Goal: Information Seeking & Learning: Learn about a topic

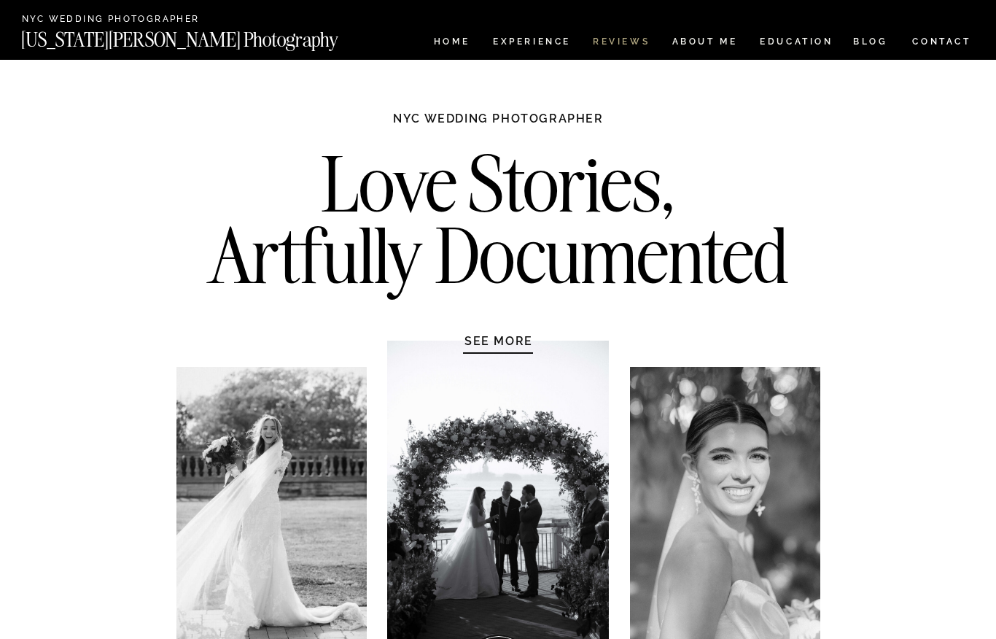
click at [622, 37] on nav "REVIEWS" at bounding box center [620, 43] width 55 height 12
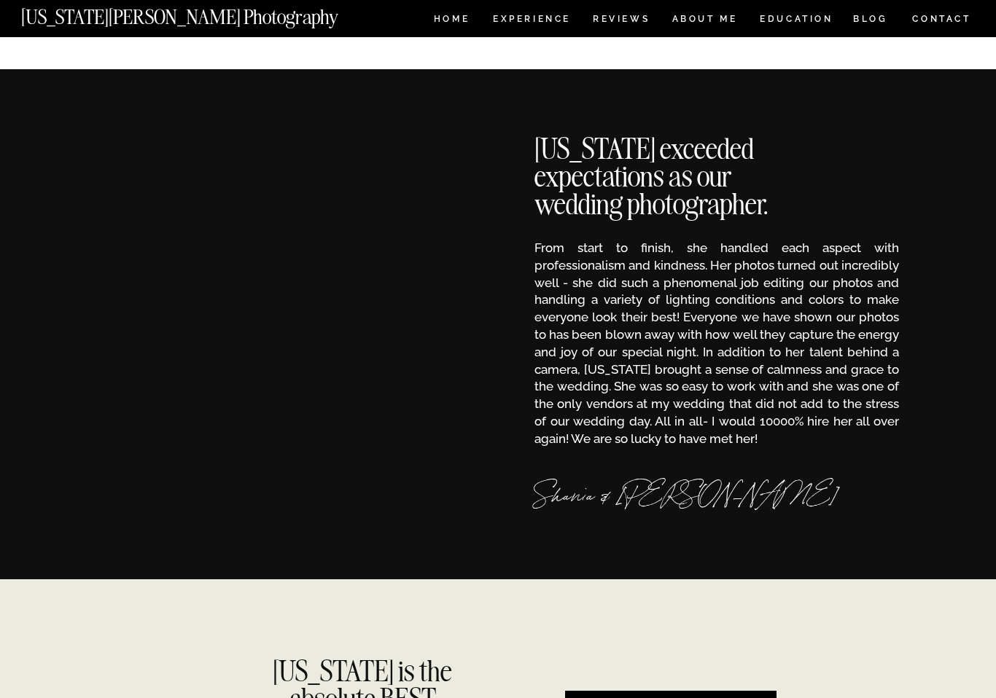
scroll to position [226, 0]
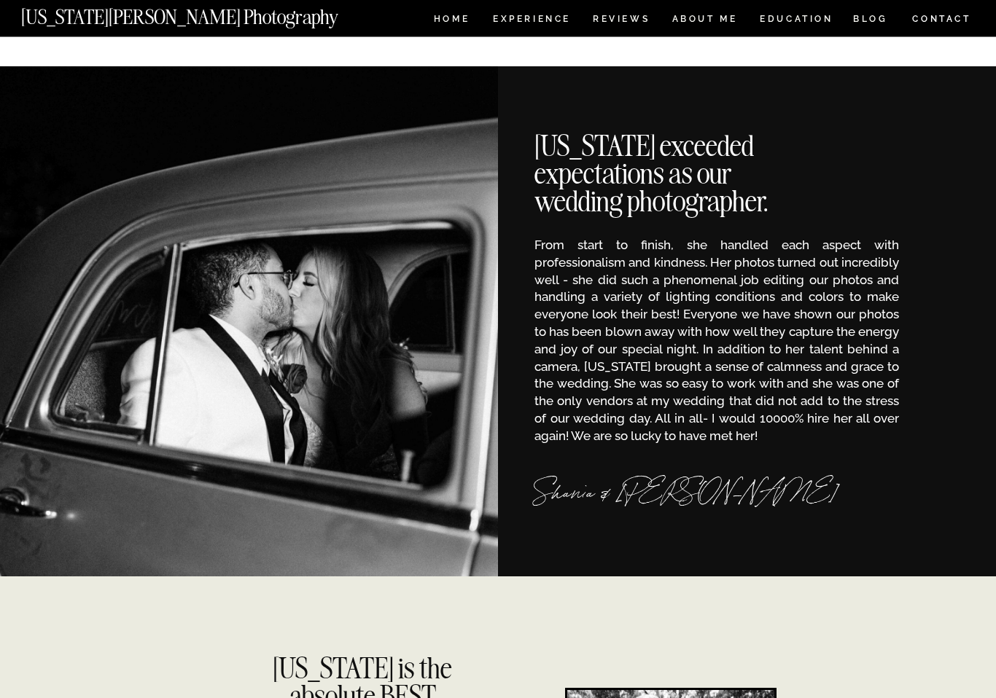
click at [661, 252] on p "From start to finish, she handled each aspect with professionalism and kindness…" at bounding box center [716, 341] width 365 height 206
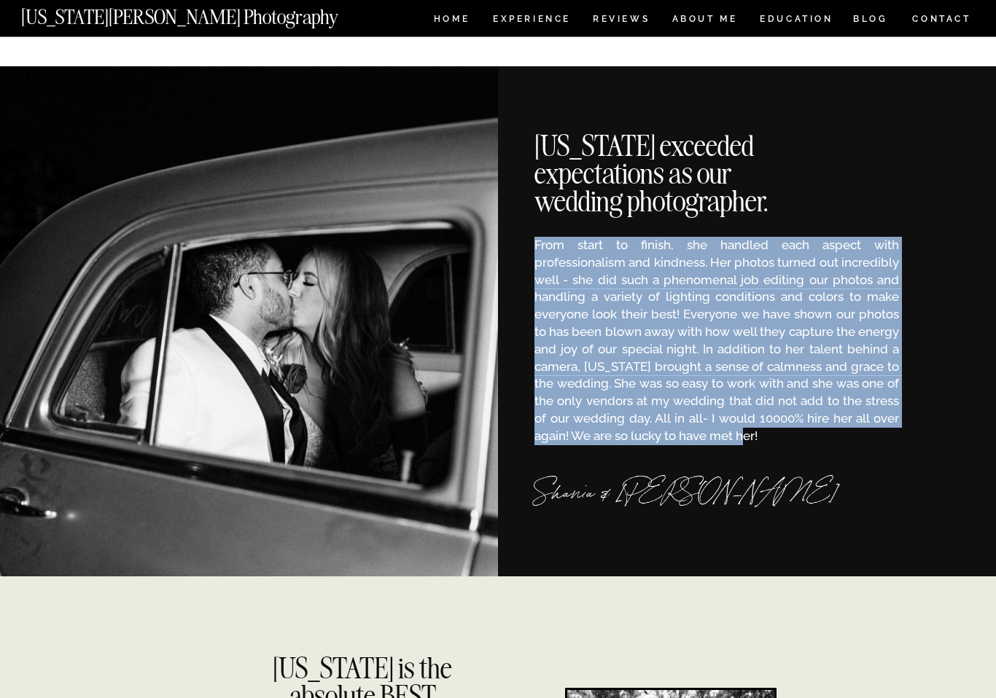
click at [661, 252] on p "From start to finish, she handled each aspect with professionalism and kindness…" at bounding box center [716, 341] width 365 height 206
click at [655, 268] on p "From start to finish, she handled each aspect with professionalism and kindness…" at bounding box center [716, 341] width 365 height 206
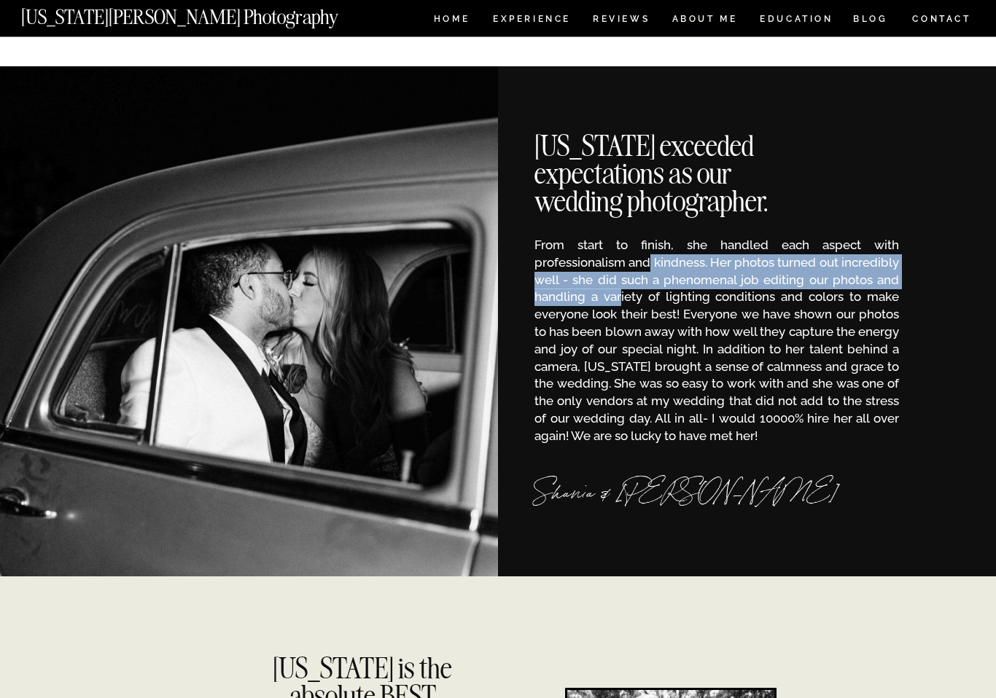
drag, startPoint x: 658, startPoint y: 257, endPoint x: 686, endPoint y: 286, distance: 40.7
click at [686, 286] on p "From start to finish, she handled each aspect with professionalism and kindness…" at bounding box center [716, 341] width 365 height 206
click at [686, 289] on p "From start to finish, she handled each aspect with professionalism and kindness…" at bounding box center [716, 341] width 365 height 206
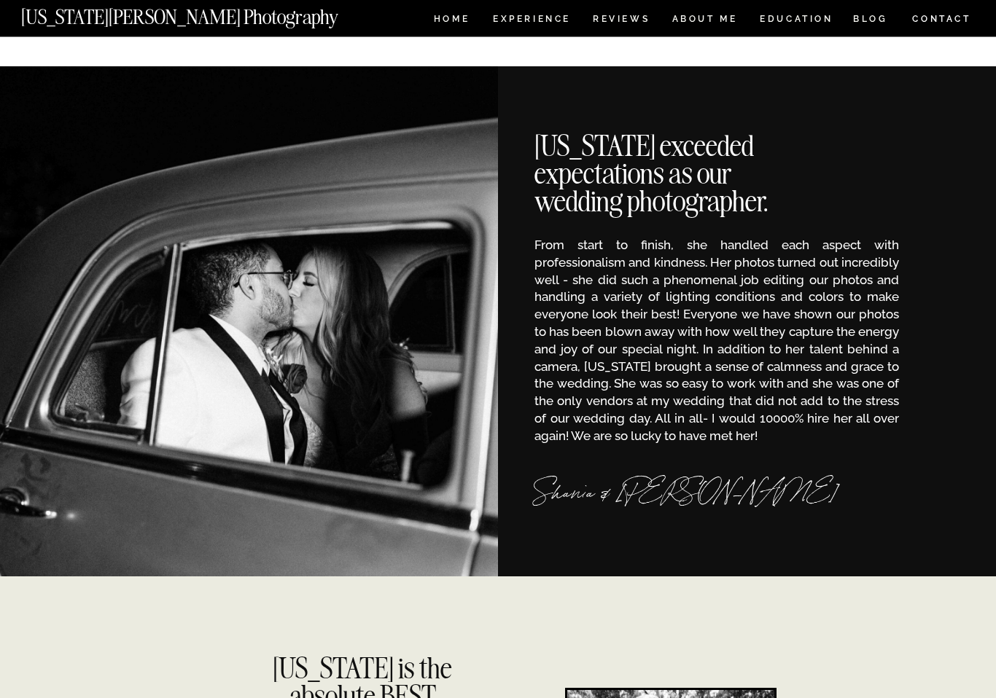
click at [728, 334] on p "From start to finish, she handled each aspect with professionalism and kindness…" at bounding box center [716, 341] width 365 height 206
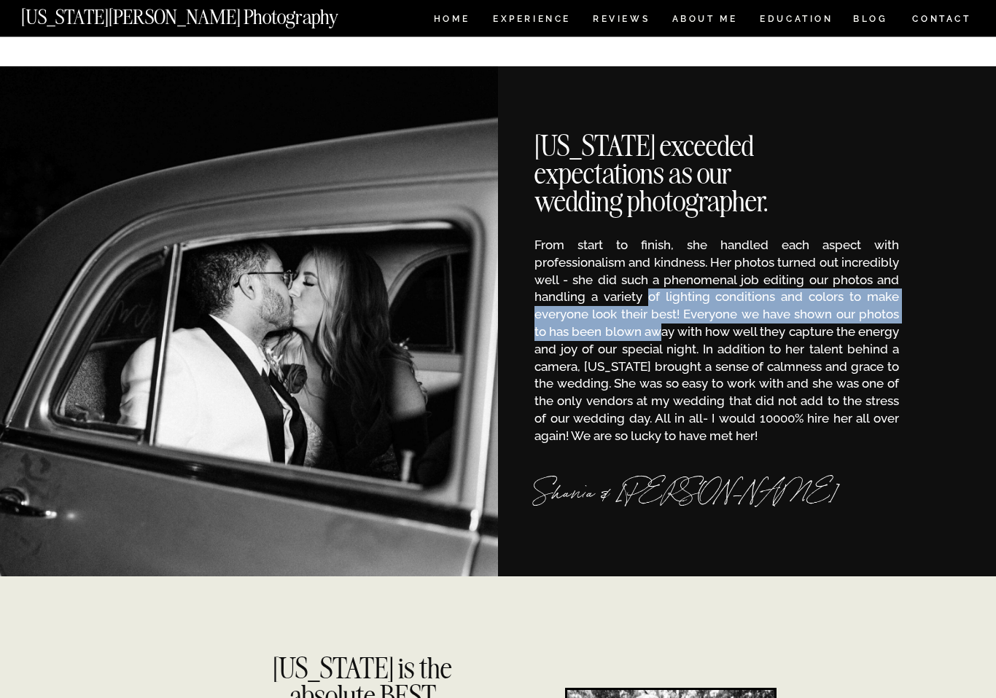
drag, startPoint x: 712, startPoint y: 292, endPoint x: 722, endPoint y: 330, distance: 40.0
click at [723, 330] on p "From start to finish, she handled each aspect with professionalism and kindness…" at bounding box center [716, 341] width 365 height 206
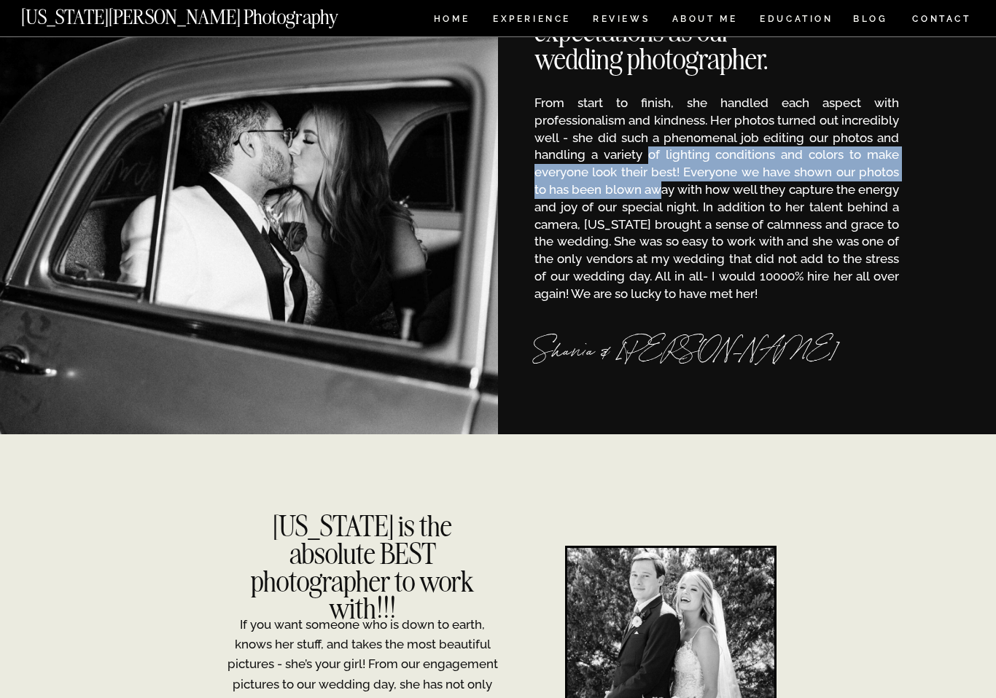
scroll to position [502, 0]
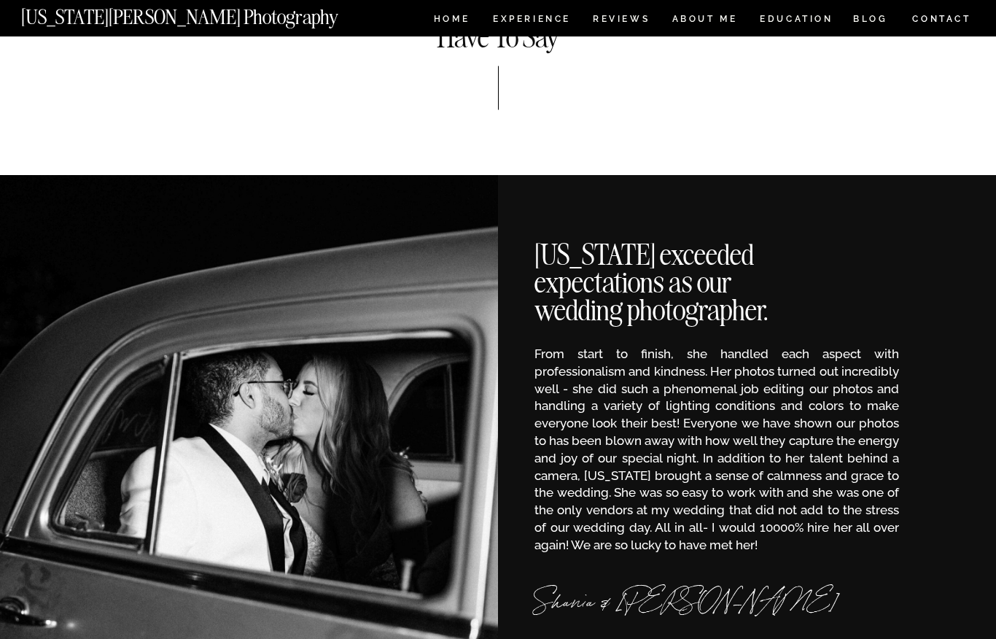
scroll to position [0, 0]
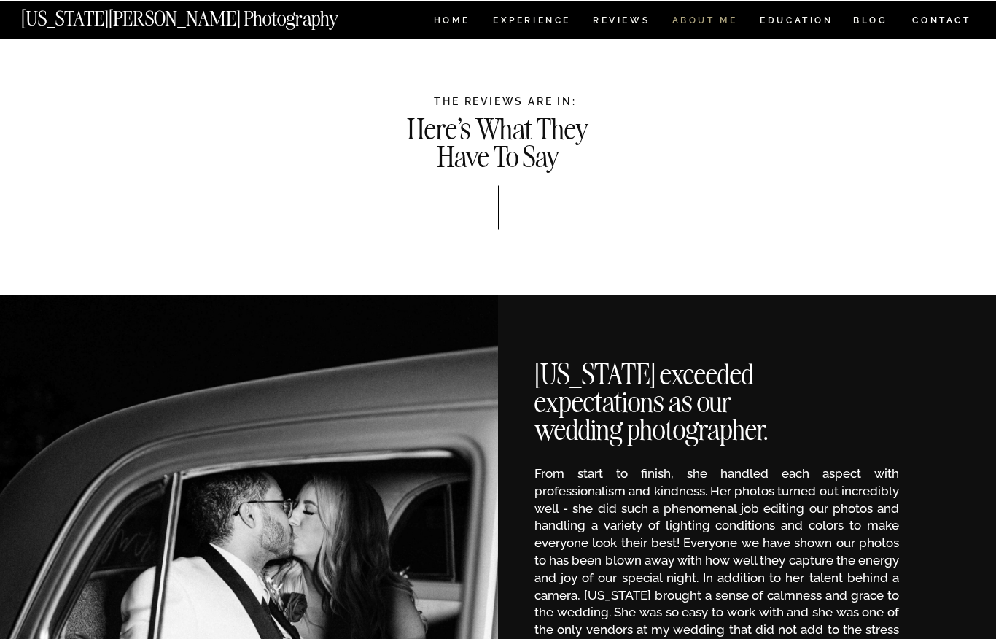
click at [691, 21] on nav "ABOUT ME" at bounding box center [705, 21] width 66 height 12
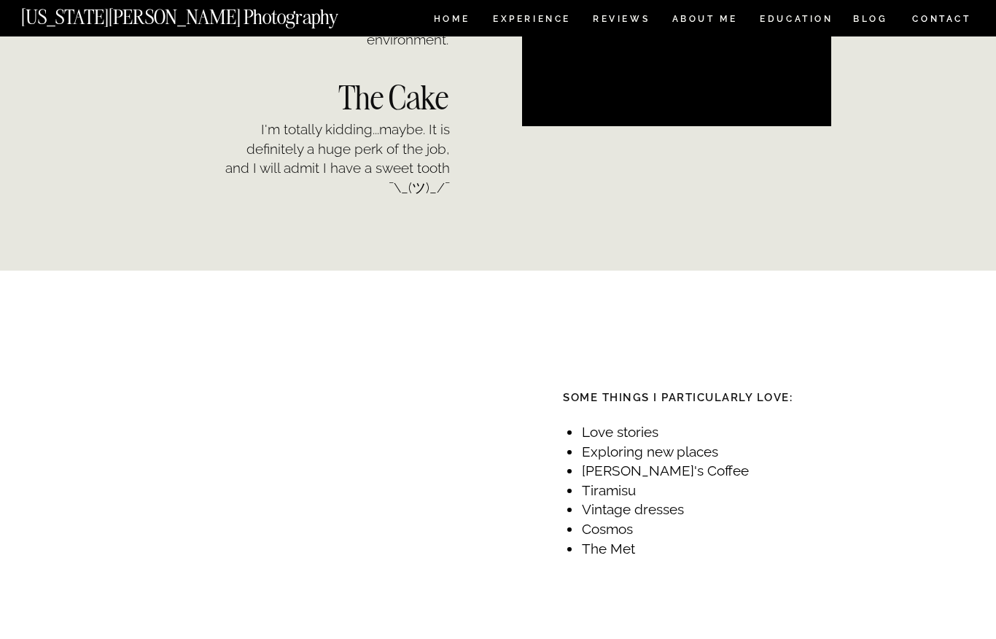
scroll to position [1431, 0]
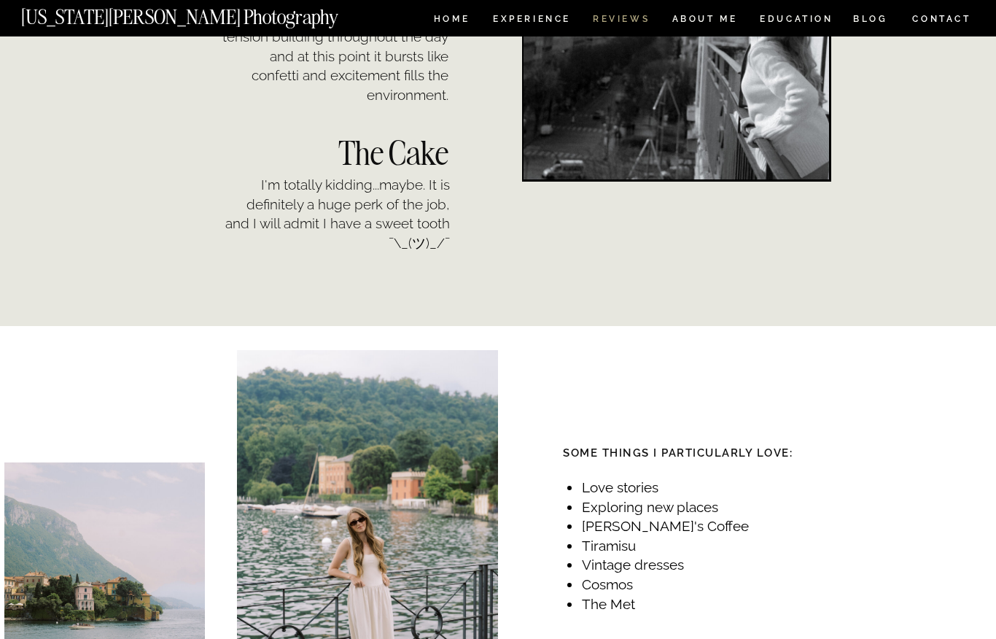
click at [637, 20] on nav "REVIEWS" at bounding box center [620, 21] width 55 height 12
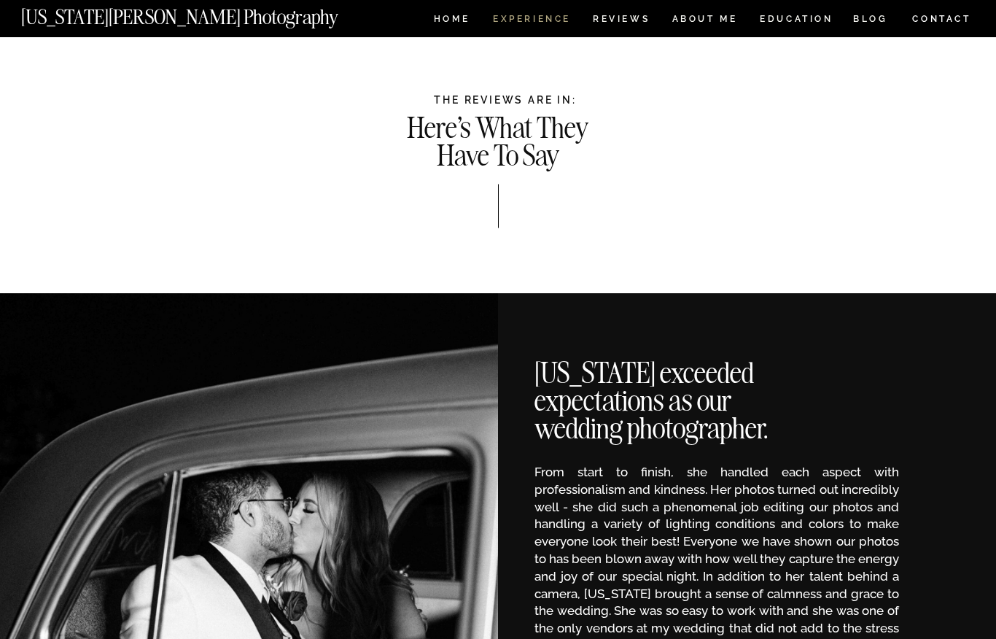
click at [551, 20] on nav "Experience" at bounding box center [531, 21] width 77 height 12
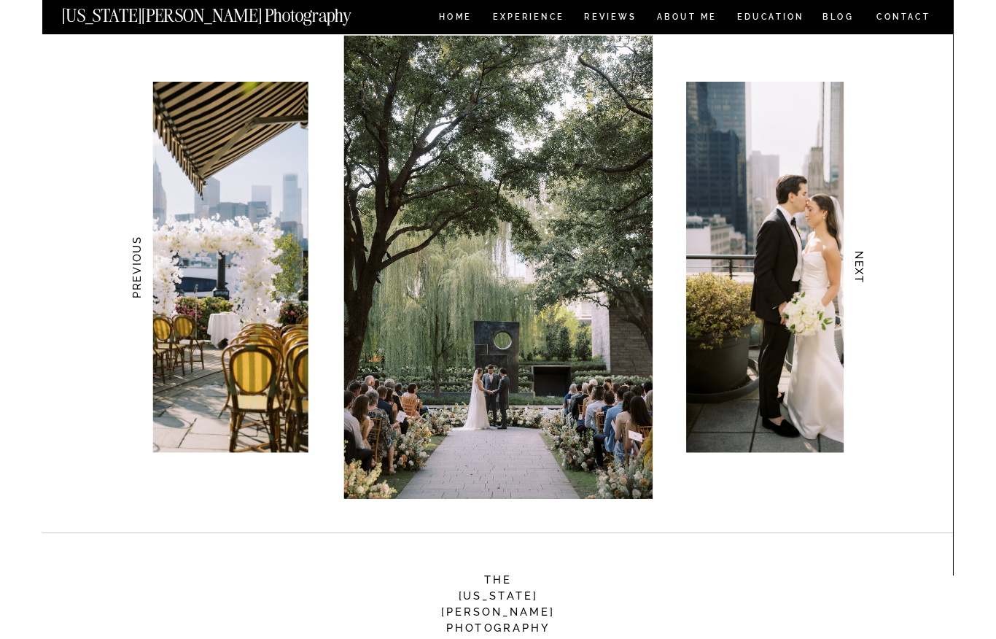
scroll to position [1457, 0]
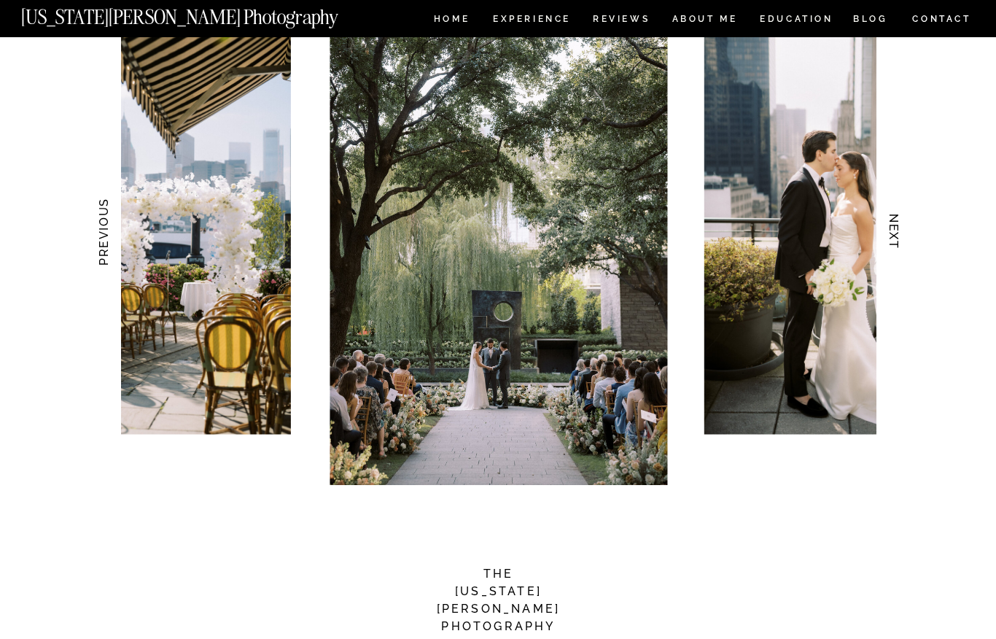
click at [895, 230] on h3 "NEXT" at bounding box center [894, 232] width 15 height 92
click at [891, 231] on h3 "NEXT" at bounding box center [894, 232] width 15 height 92
click at [892, 230] on h3 "NEXT" at bounding box center [894, 232] width 15 height 92
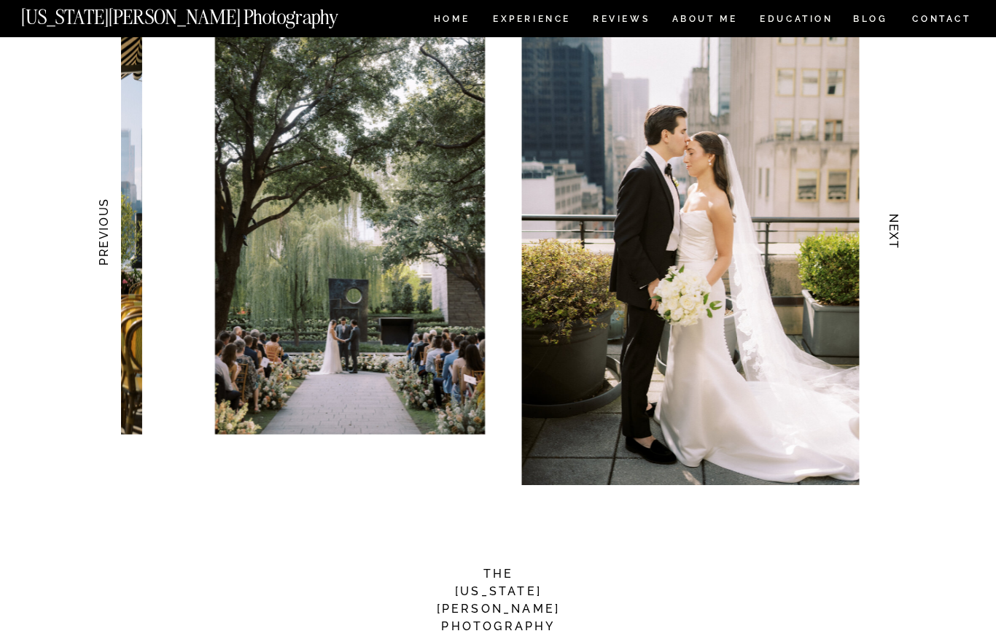
click at [890, 229] on h3 "NEXT" at bounding box center [894, 232] width 15 height 92
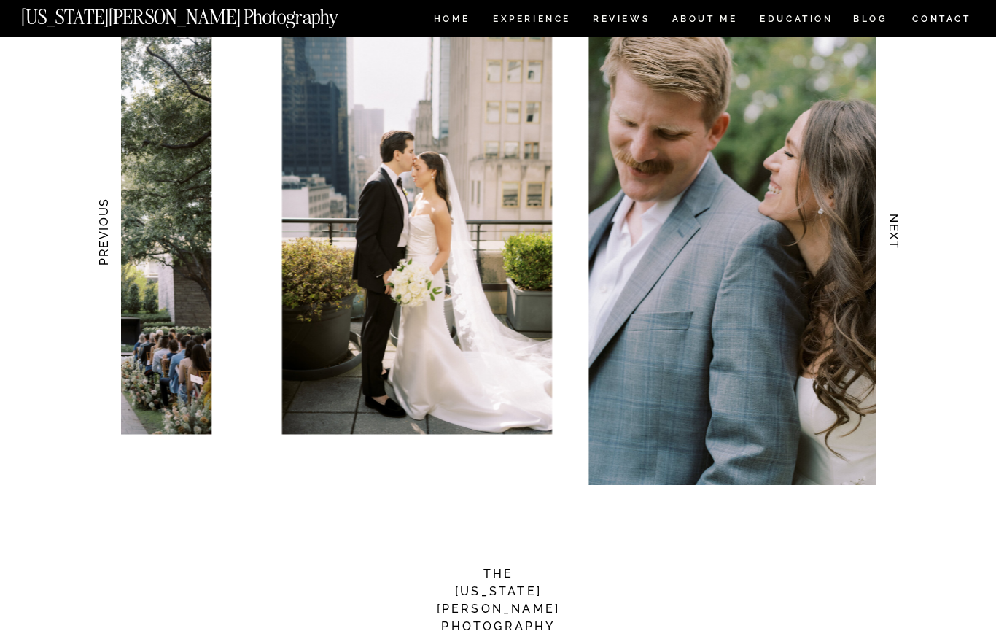
click at [887, 225] on h3 "NEXT" at bounding box center [894, 232] width 15 height 92
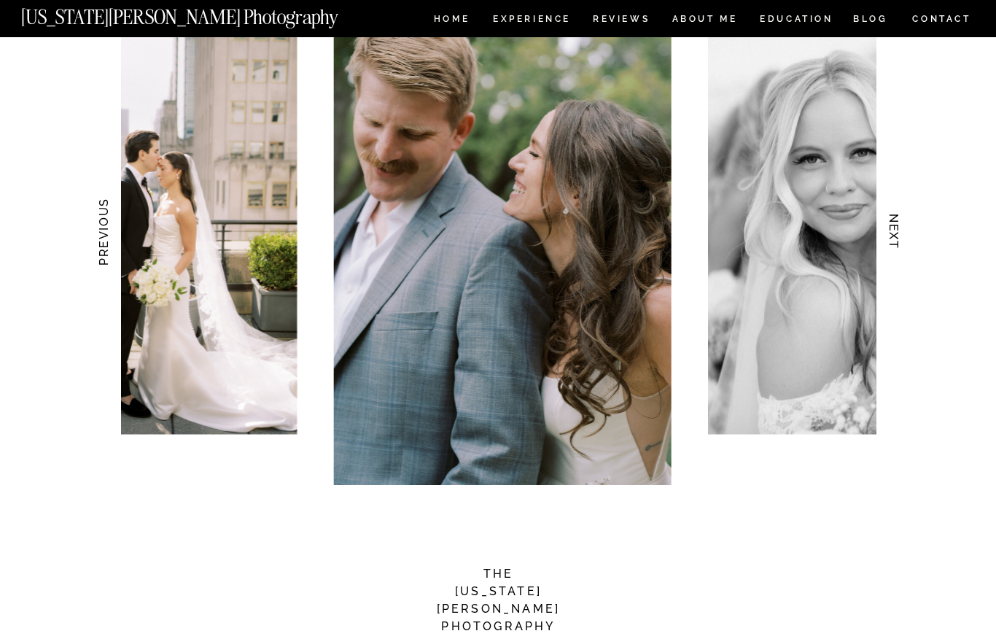
click at [873, 228] on img at bounding box center [843, 231] width 271 height 405
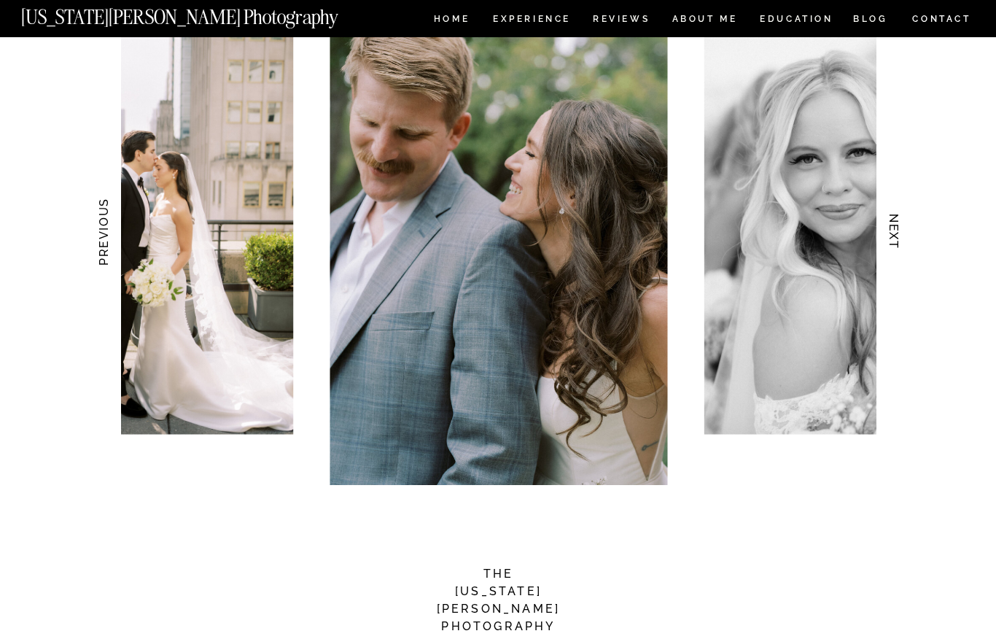
click at [871, 232] on img at bounding box center [839, 231] width 271 height 405
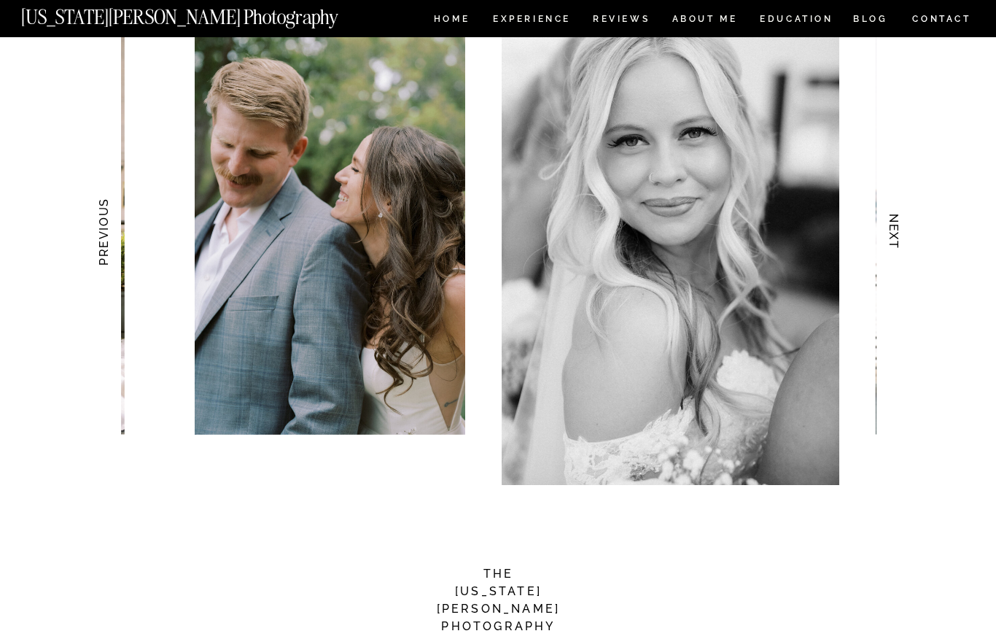
click at [889, 228] on h3 "NEXT" at bounding box center [894, 232] width 15 height 92
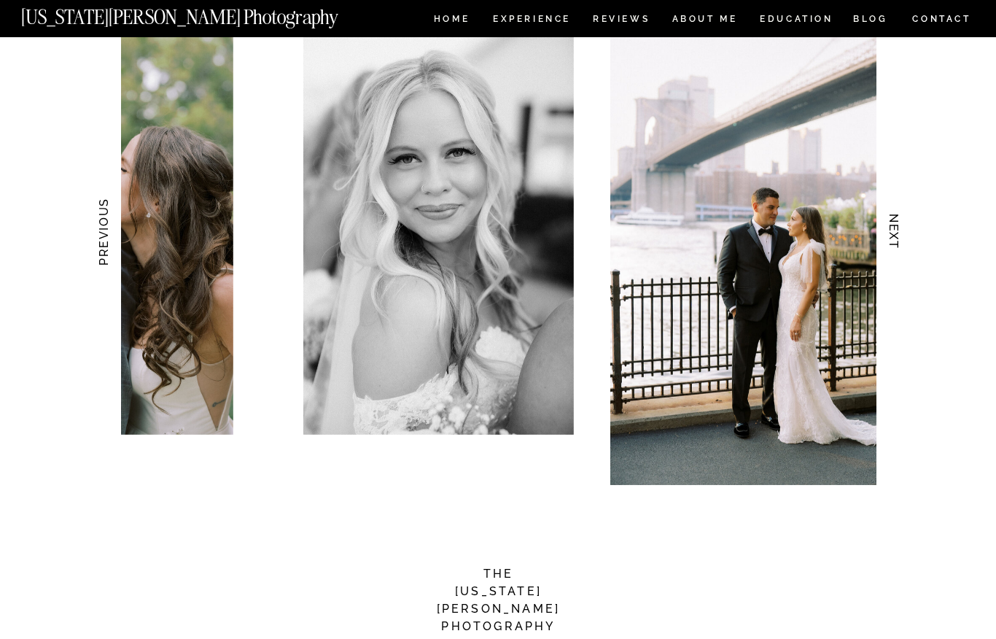
click at [887, 236] on h3 "NEXT" at bounding box center [894, 232] width 15 height 92
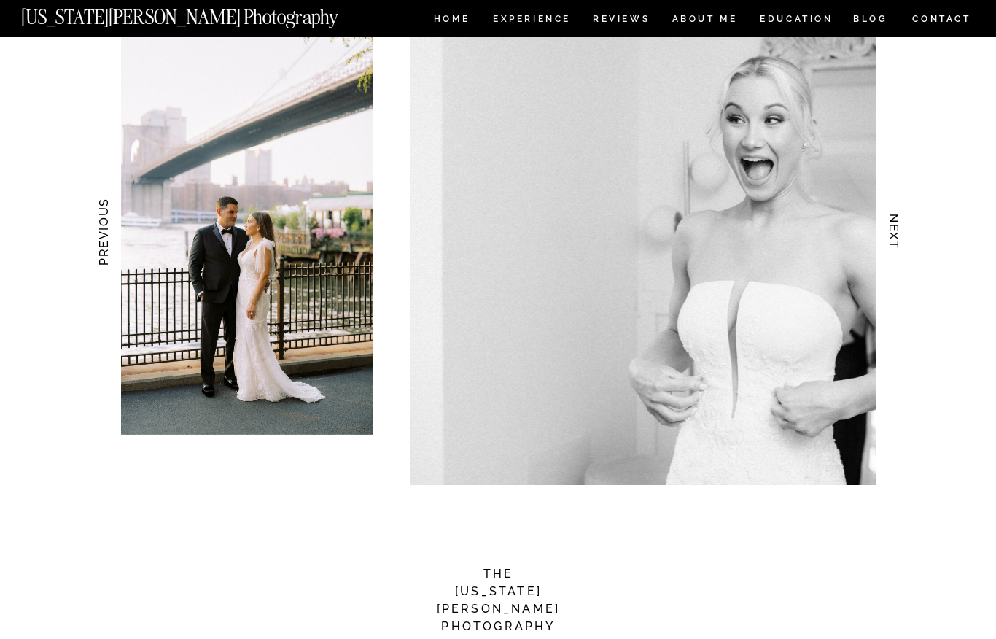
click at [890, 238] on h3 "NEXT" at bounding box center [894, 232] width 15 height 92
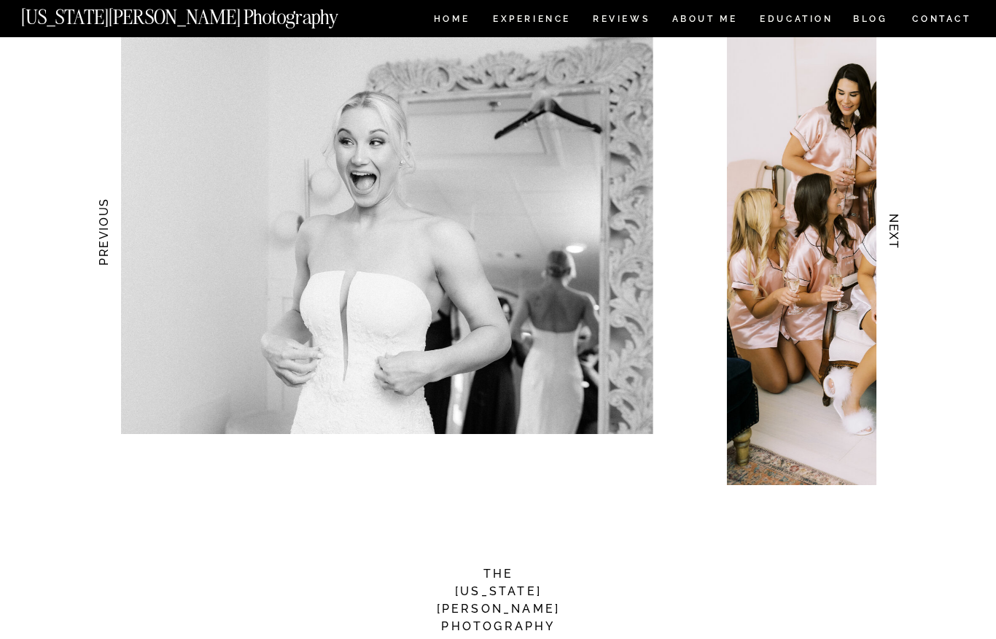
click at [895, 240] on h3 "NEXT" at bounding box center [894, 232] width 15 height 92
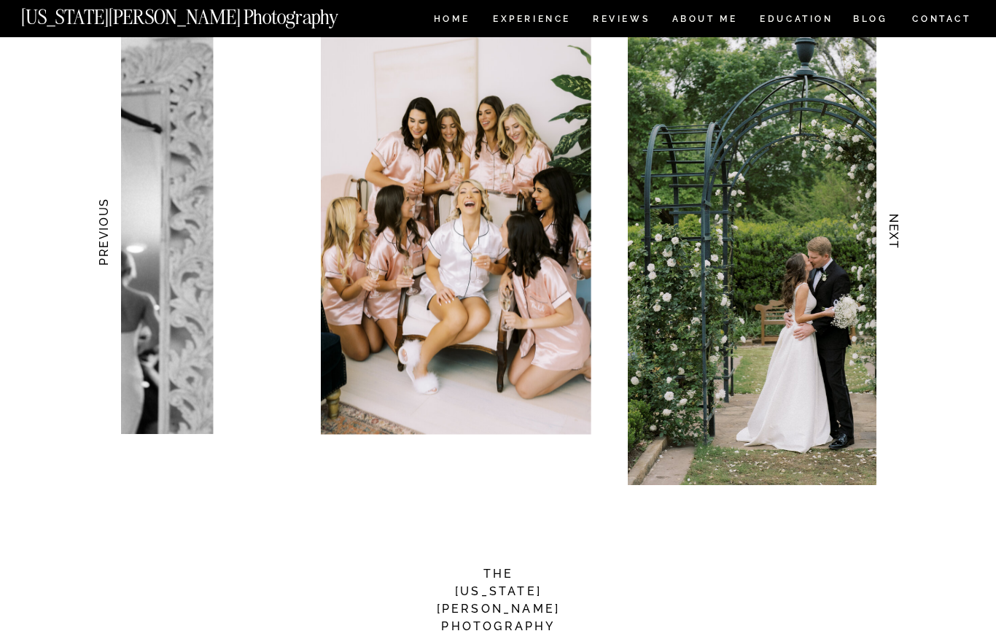
click at [894, 233] on h3 "NEXT" at bounding box center [894, 232] width 15 height 92
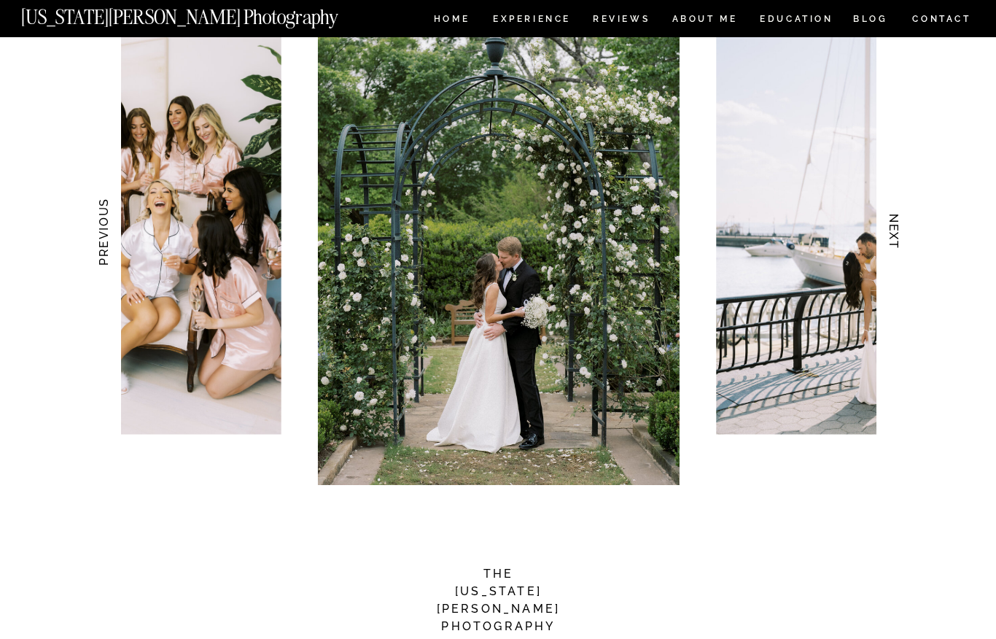
click at [892, 236] on h3 "NEXT" at bounding box center [894, 232] width 15 height 92
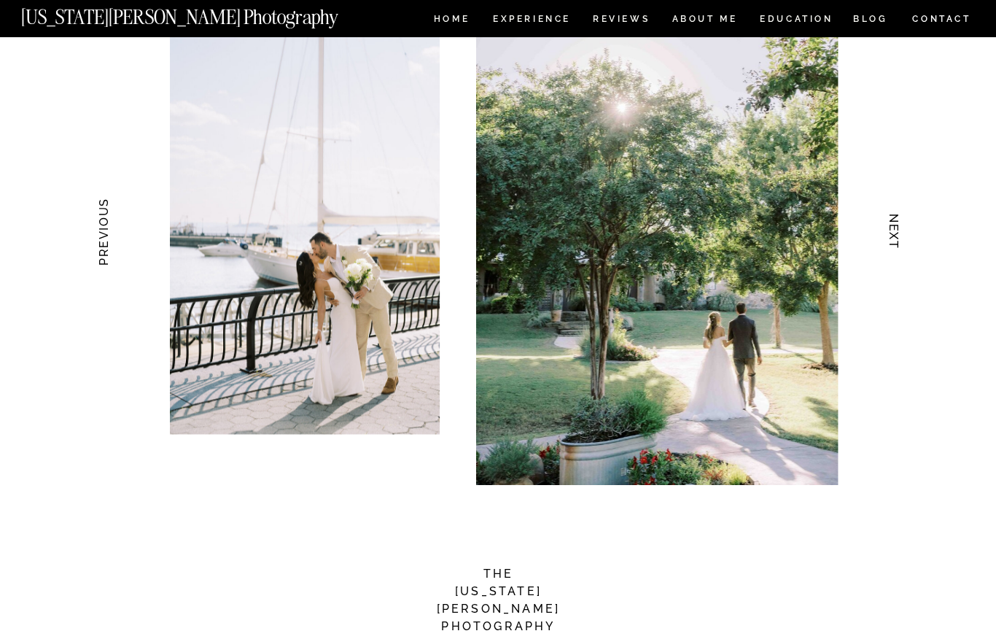
click at [895, 236] on h3 "NEXT" at bounding box center [894, 232] width 15 height 92
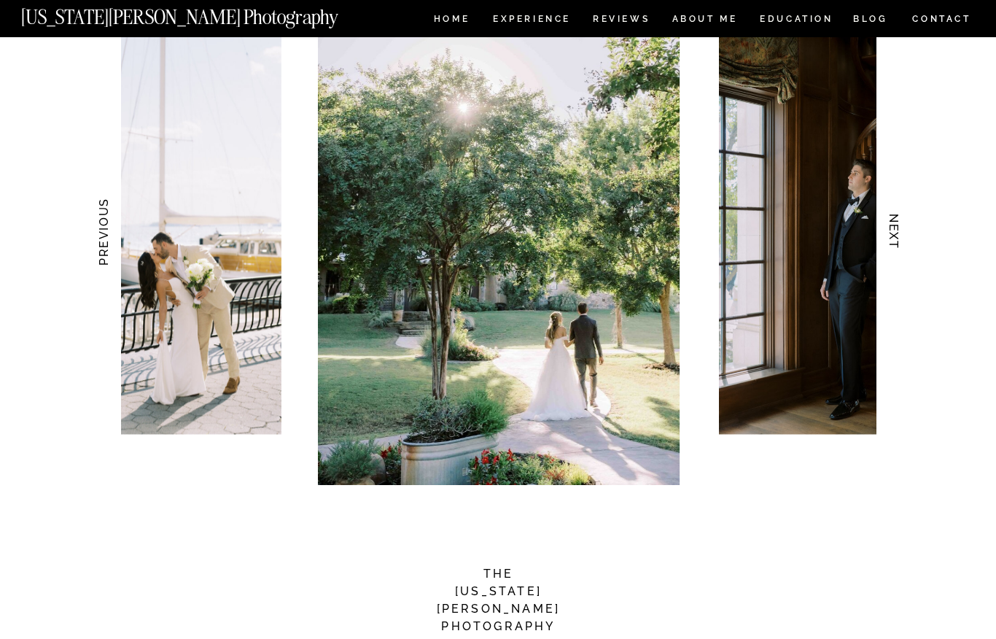
click at [895, 241] on h3 "NEXT" at bounding box center [894, 232] width 15 height 92
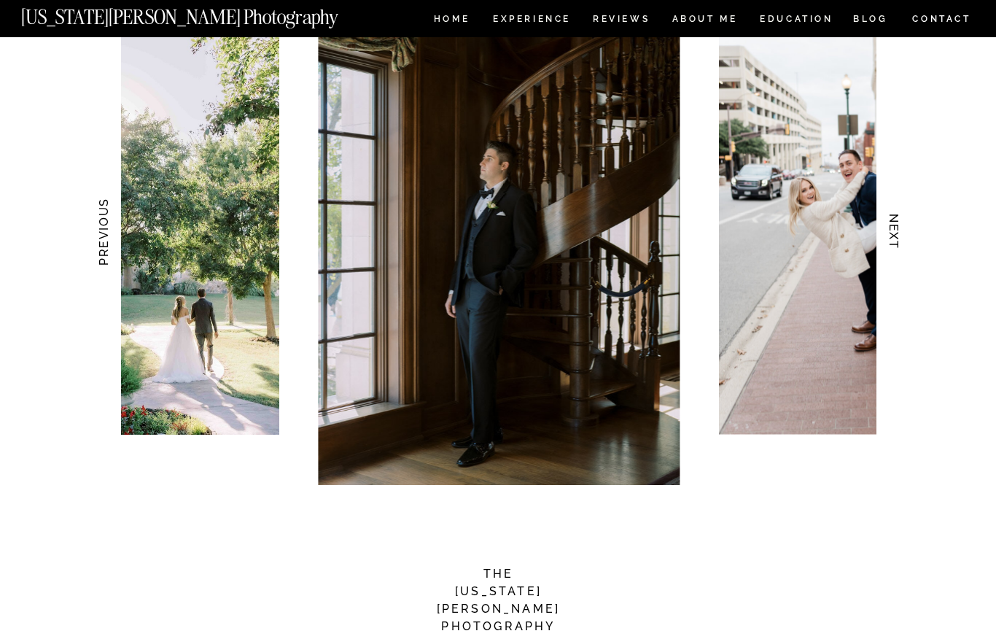
click at [895, 240] on h3 "NEXT" at bounding box center [894, 232] width 15 height 92
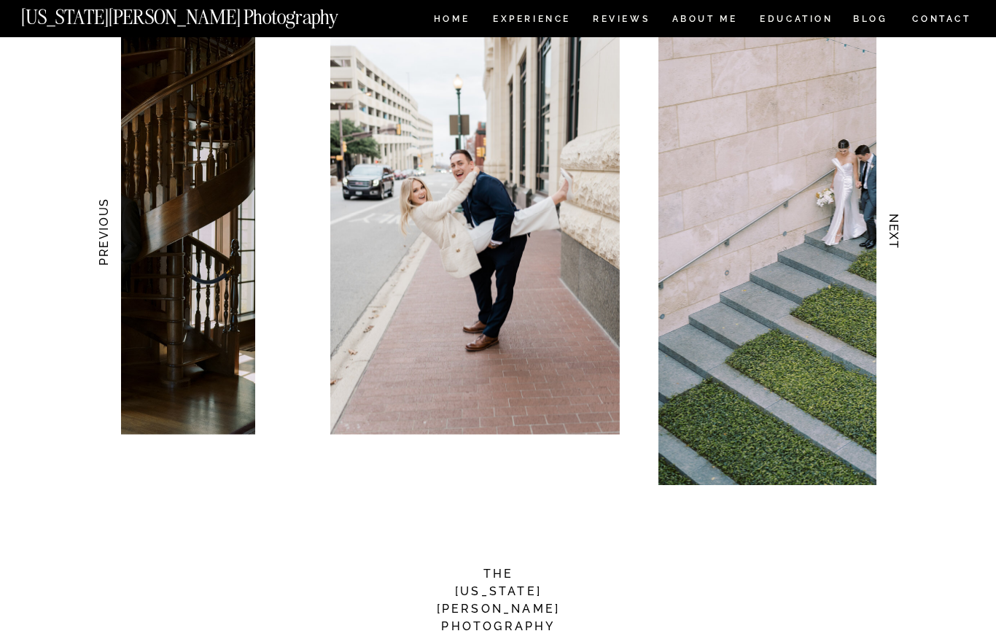
click at [895, 240] on h3 "NEXT" at bounding box center [894, 232] width 15 height 92
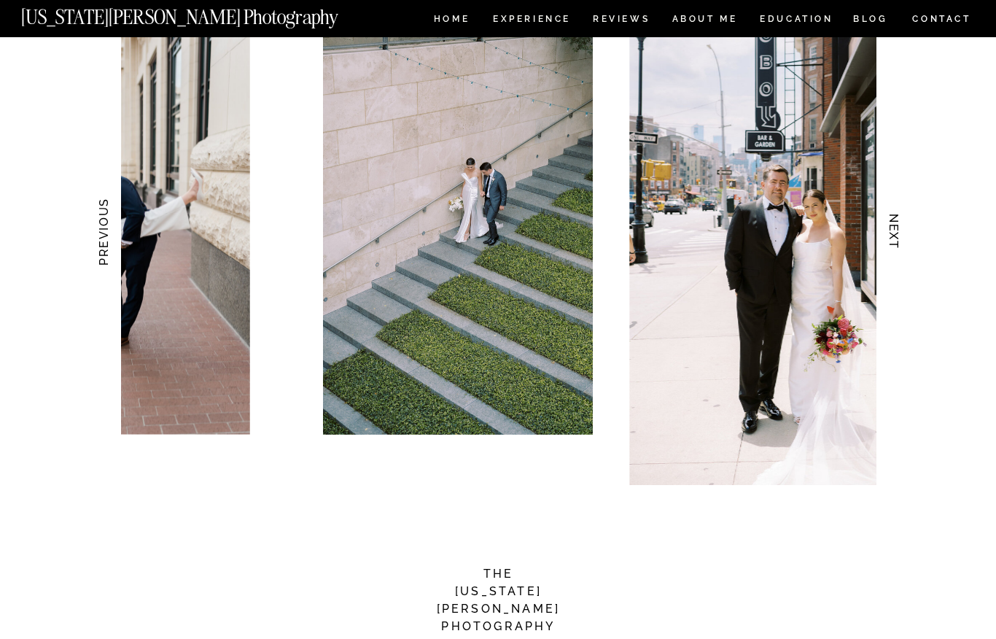
click at [895, 242] on h3 "NEXT" at bounding box center [894, 232] width 15 height 92
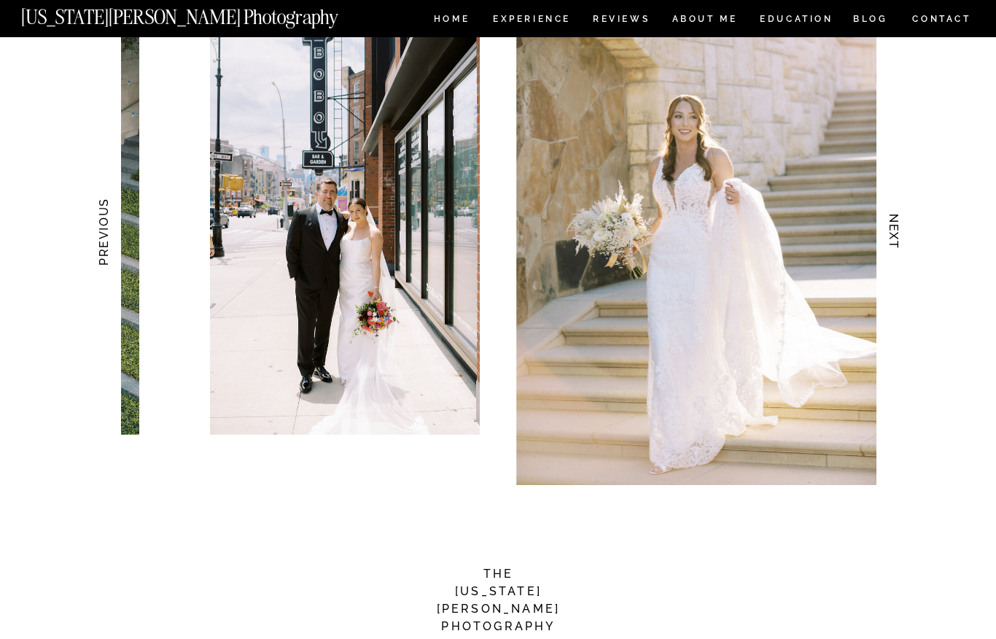
click at [899, 241] on h3 "NEXT" at bounding box center [894, 232] width 15 height 92
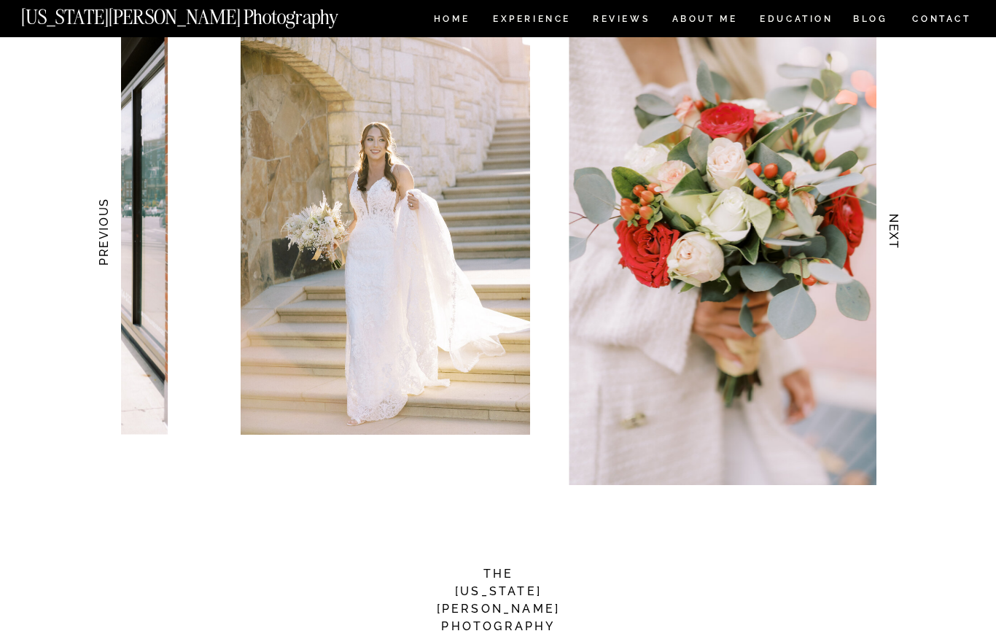
click at [893, 242] on h3 "NEXT" at bounding box center [894, 232] width 15 height 92
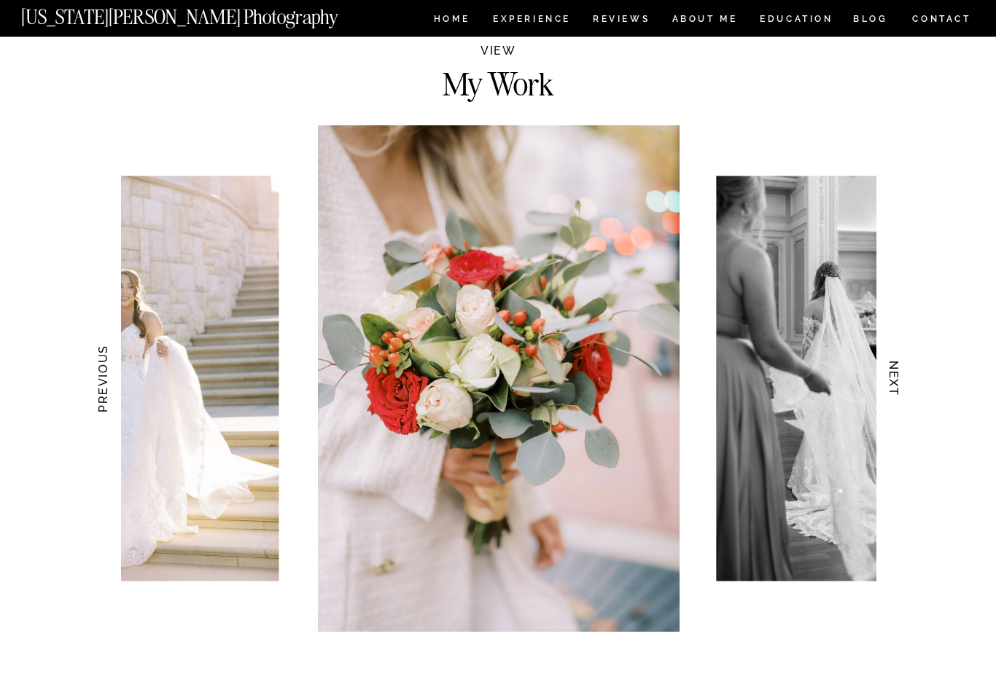
scroll to position [1310, 0]
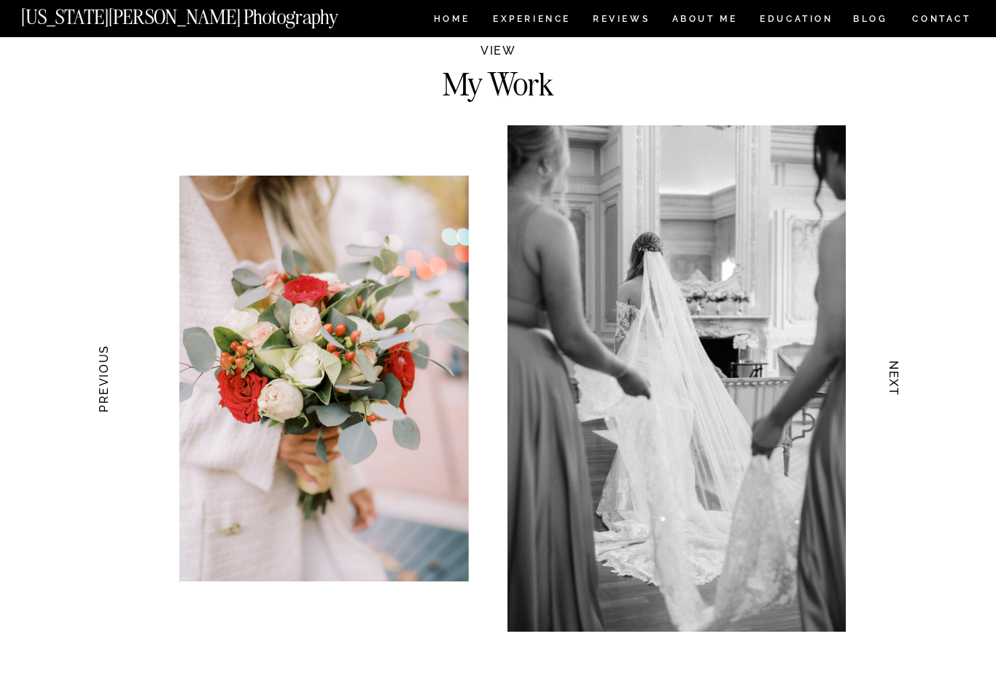
click at [889, 355] on h3 "NEXT" at bounding box center [894, 379] width 15 height 92
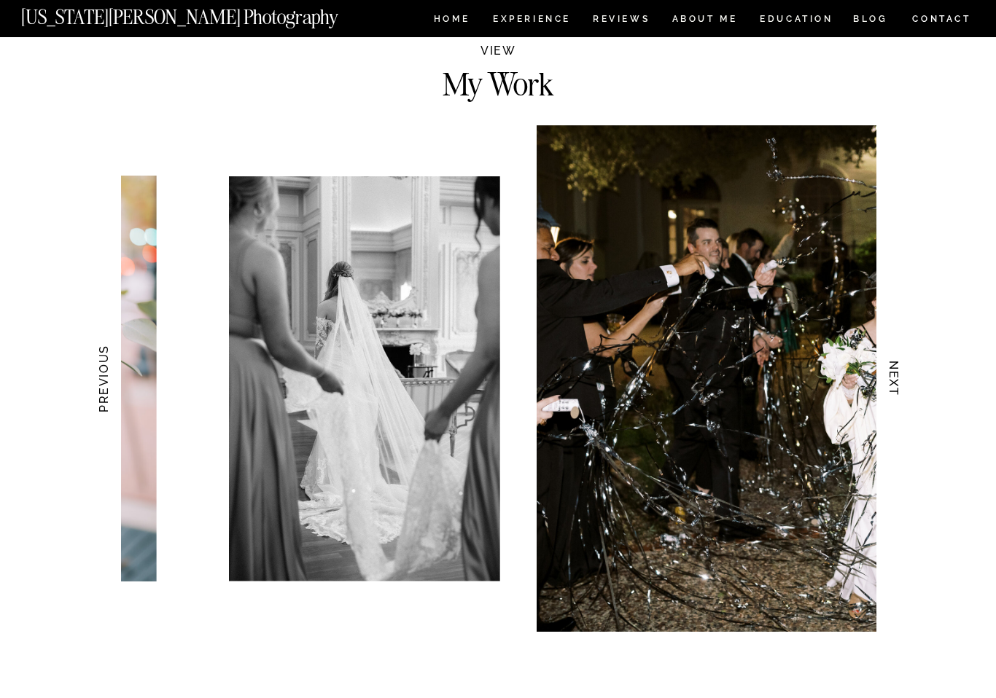
click at [892, 364] on h3 "NEXT" at bounding box center [894, 379] width 15 height 92
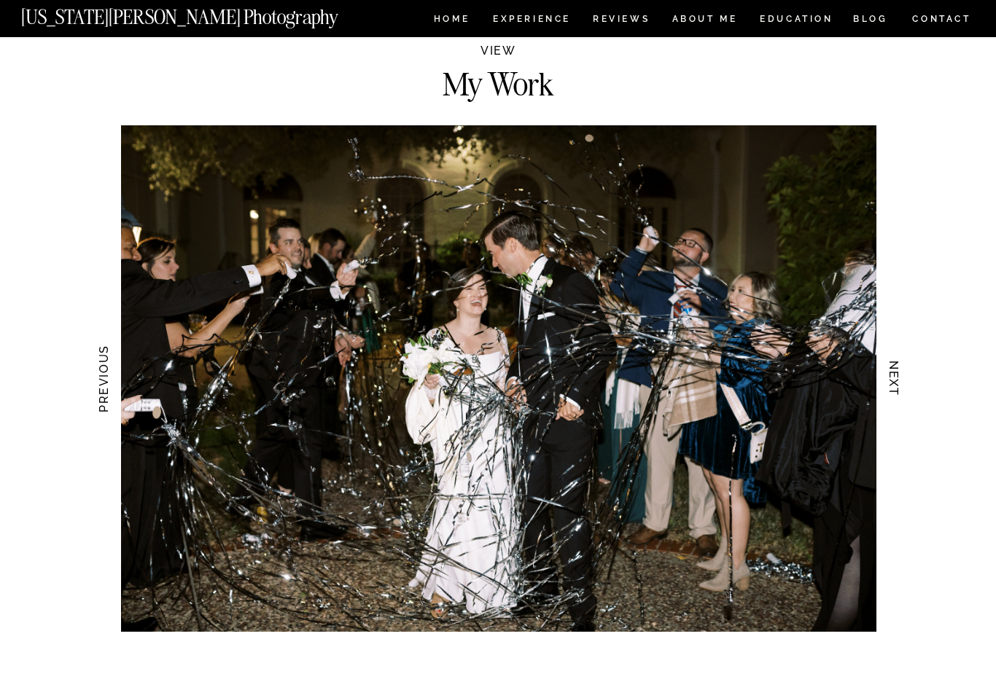
click at [896, 366] on h3 "NEXT" at bounding box center [894, 379] width 15 height 92
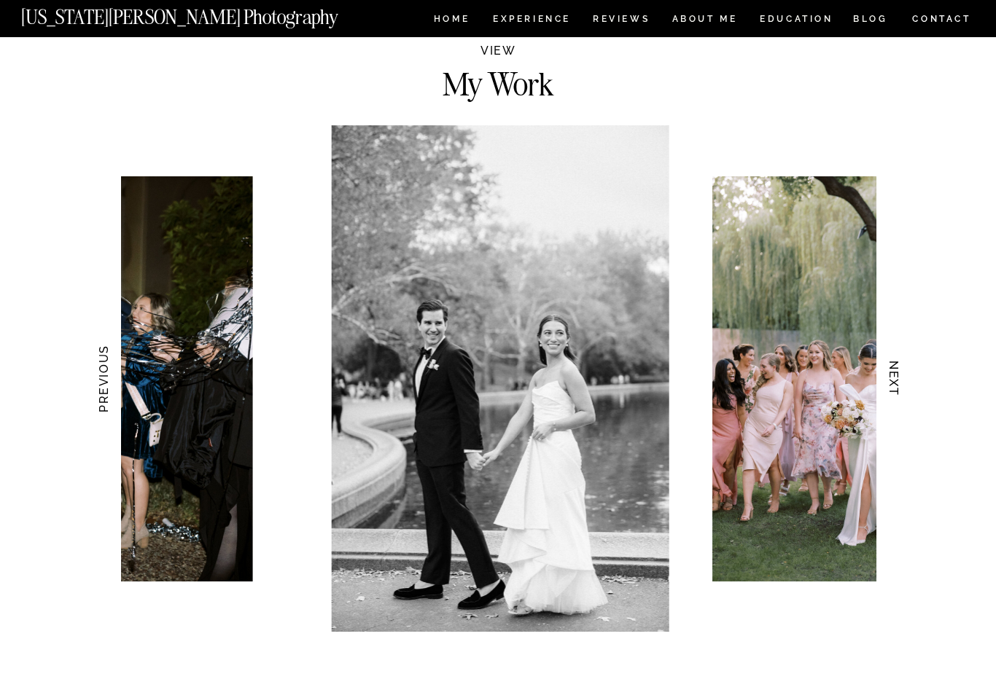
click at [899, 368] on h3 "NEXT" at bounding box center [894, 379] width 15 height 92
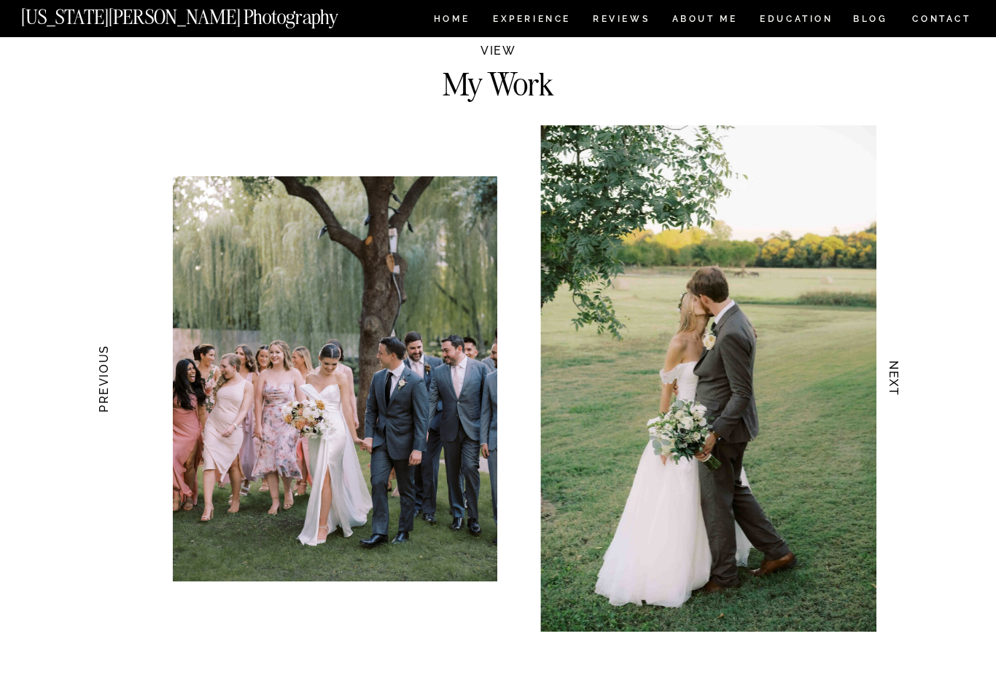
click at [900, 369] on h3 "NEXT" at bounding box center [894, 379] width 15 height 92
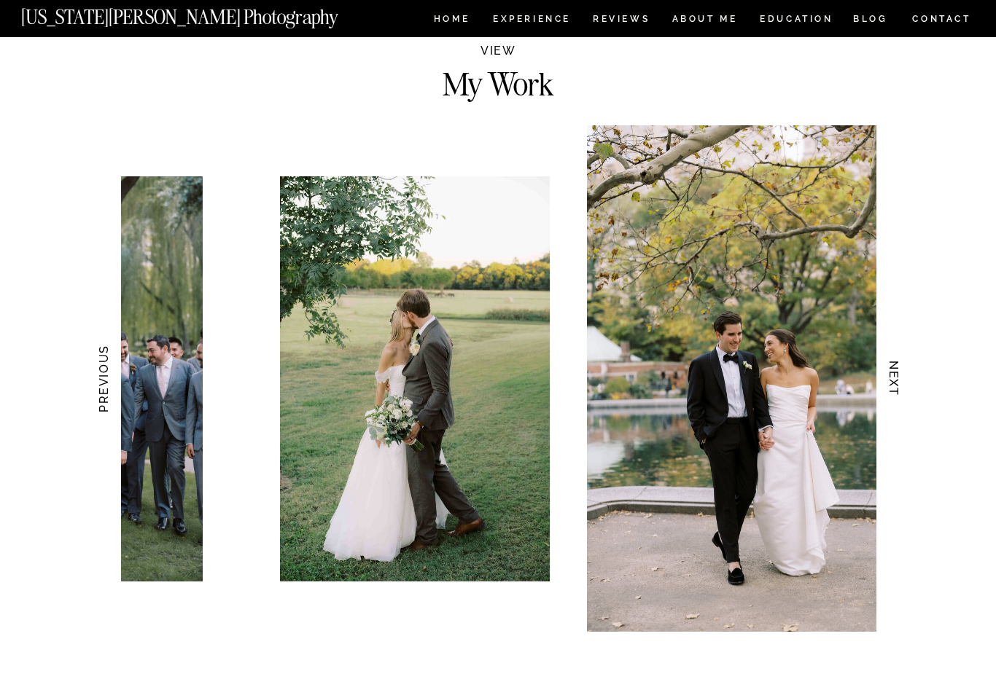
click at [898, 375] on h3 "NEXT" at bounding box center [894, 379] width 15 height 92
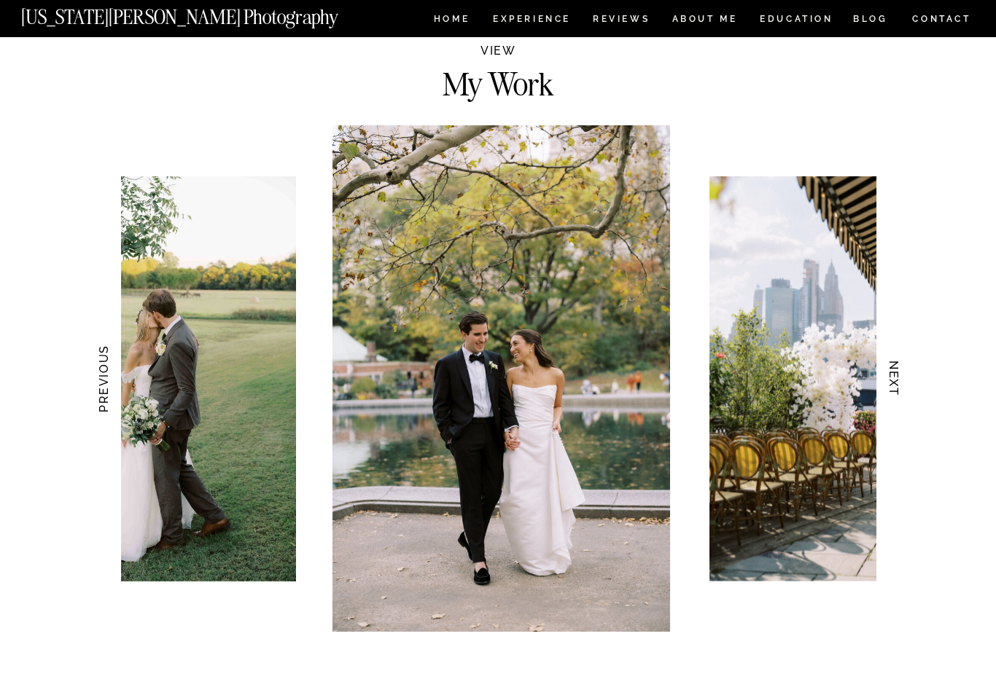
click at [894, 378] on h3 "NEXT" at bounding box center [894, 379] width 15 height 92
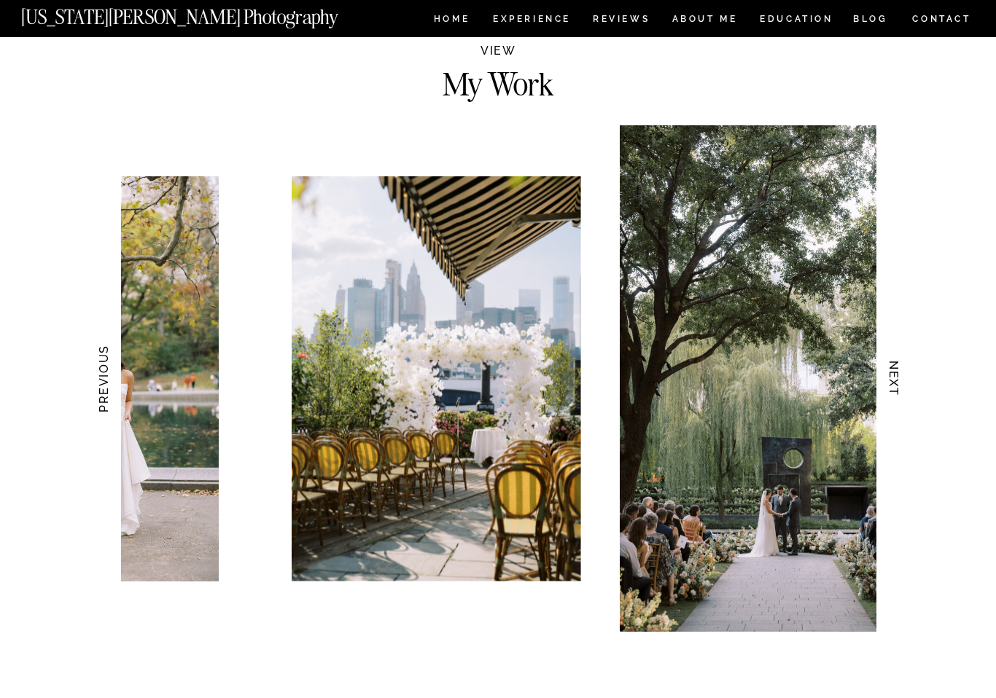
click at [895, 376] on h3 "NEXT" at bounding box center [894, 379] width 15 height 92
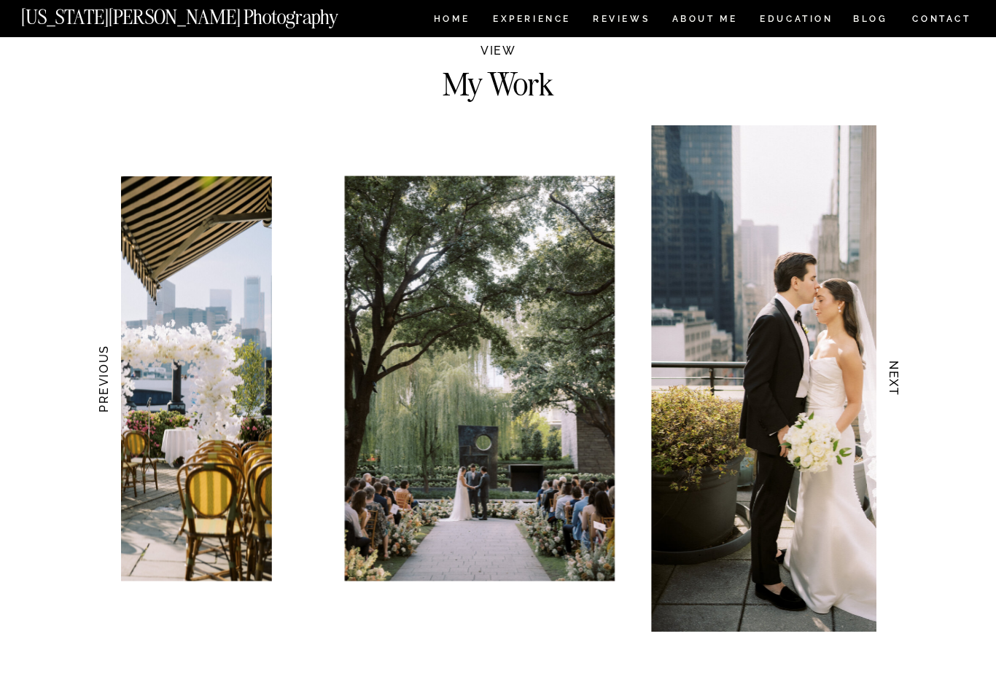
click at [898, 376] on h3 "NEXT" at bounding box center [894, 379] width 15 height 92
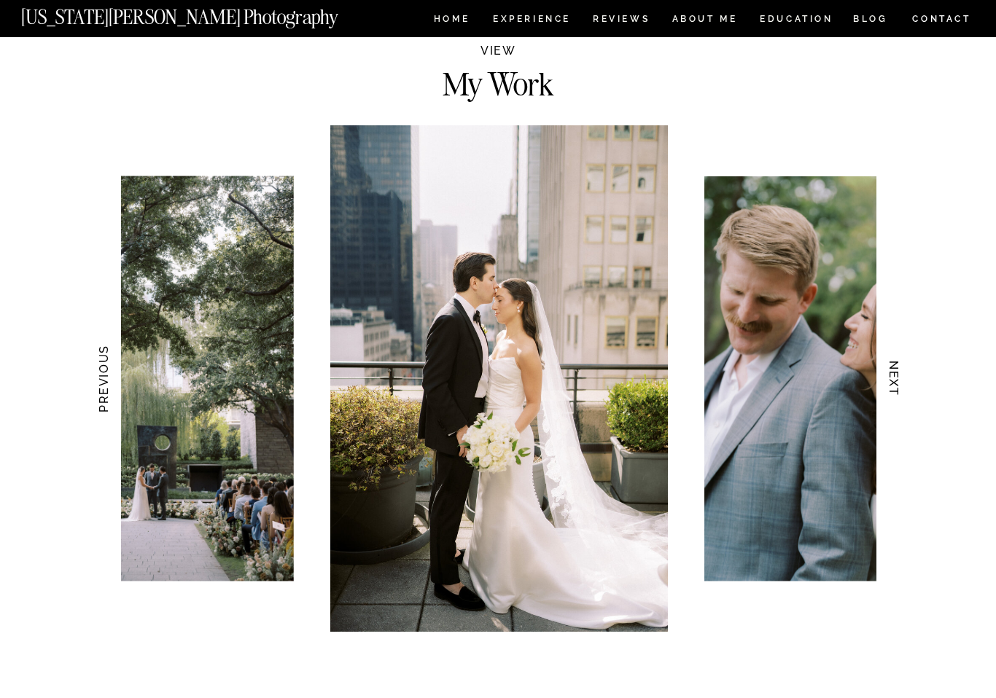
click at [896, 379] on h3 "NEXT" at bounding box center [894, 379] width 15 height 92
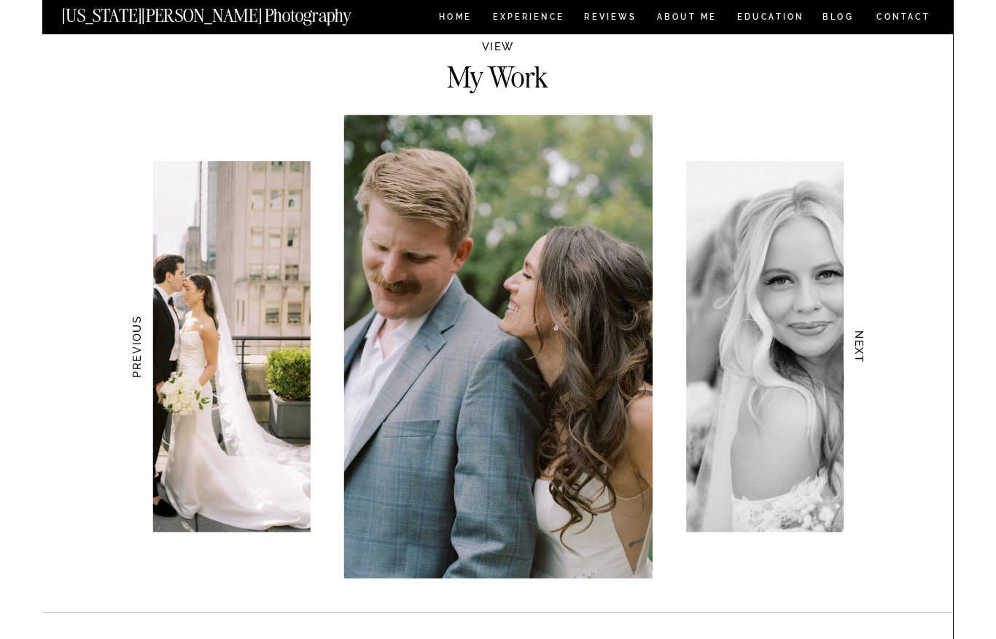
scroll to position [1370, 0]
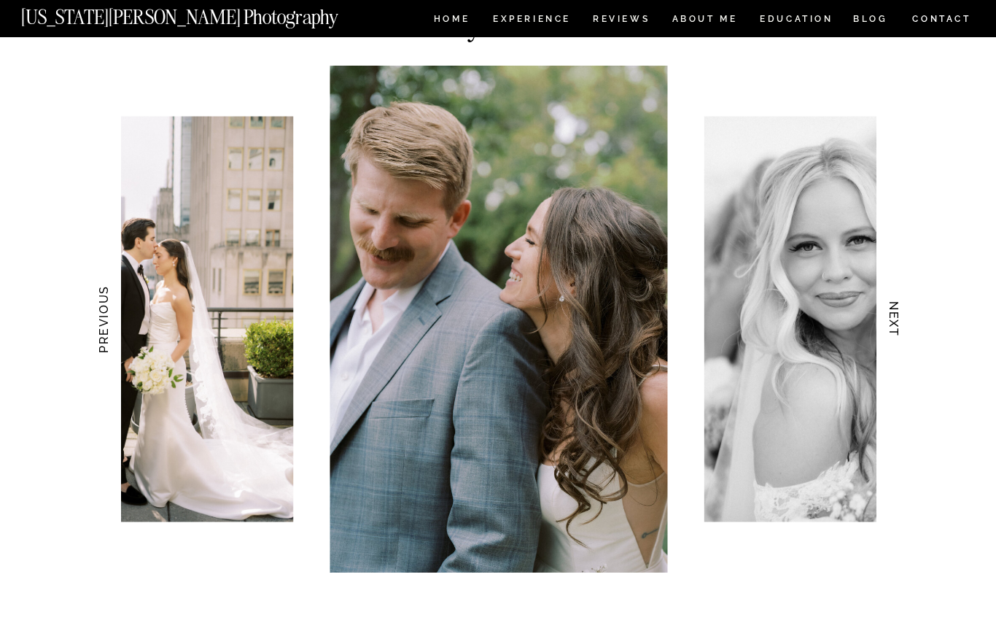
drag, startPoint x: 539, startPoint y: 635, endPoint x: 538, endPoint y: 625, distance: 10.2
